Goal: Information Seeking & Learning: Learn about a topic

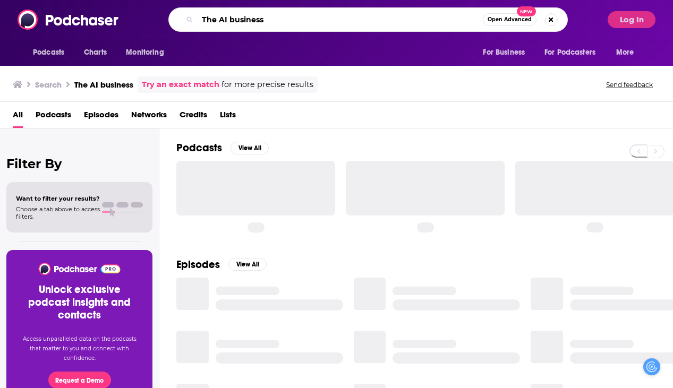
drag, startPoint x: 244, startPoint y: 20, endPoint x: 134, endPoint y: 16, distance: 109.4
click at [134, 16] on div "The AI business Open Advanced New" at bounding box center [367, 19] width 469 height 24
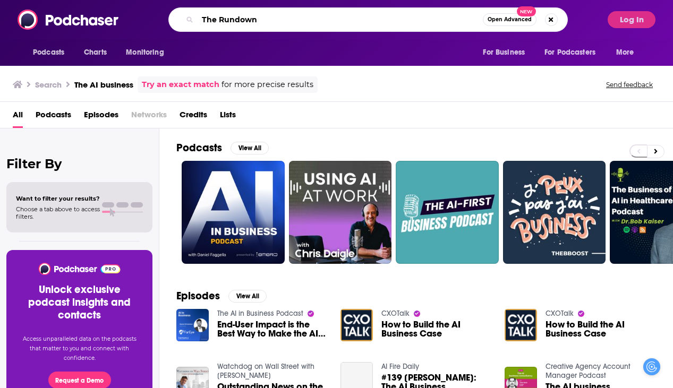
type input "The Rundown"
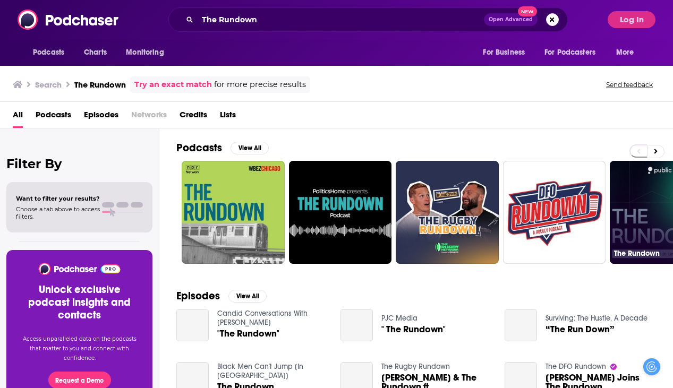
click at [621, 210] on link "The Rundown" at bounding box center [661, 212] width 103 height 103
